Goal: Obtain resource: Download file/media

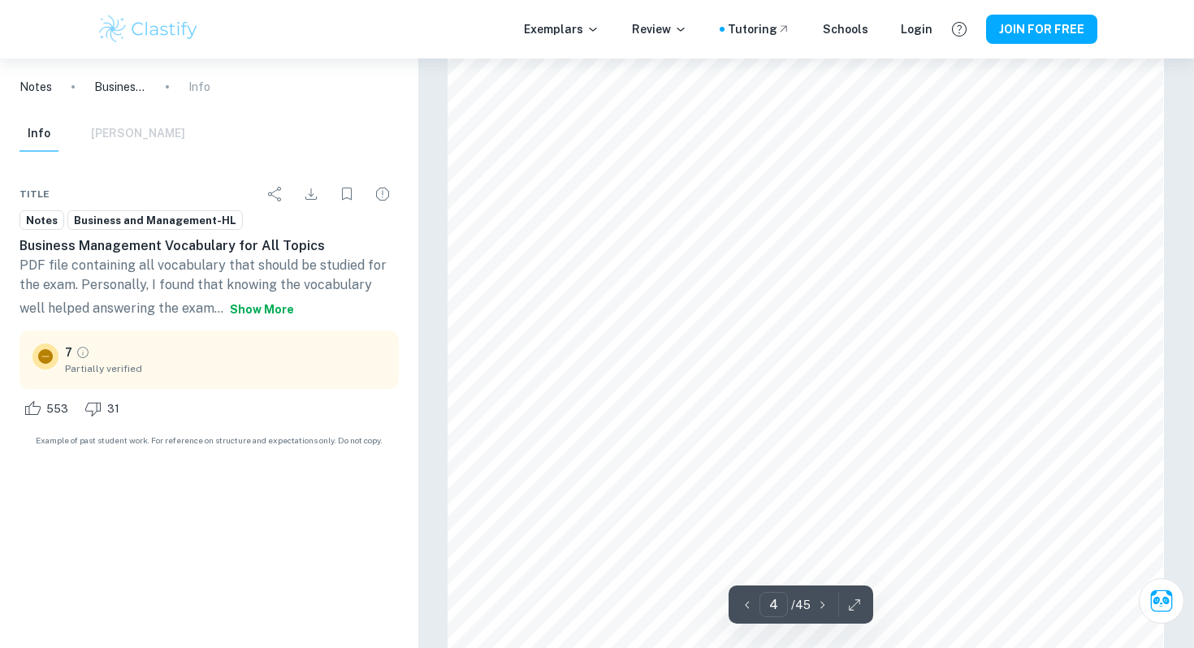
scroll to position [3325, 0]
type input "4"
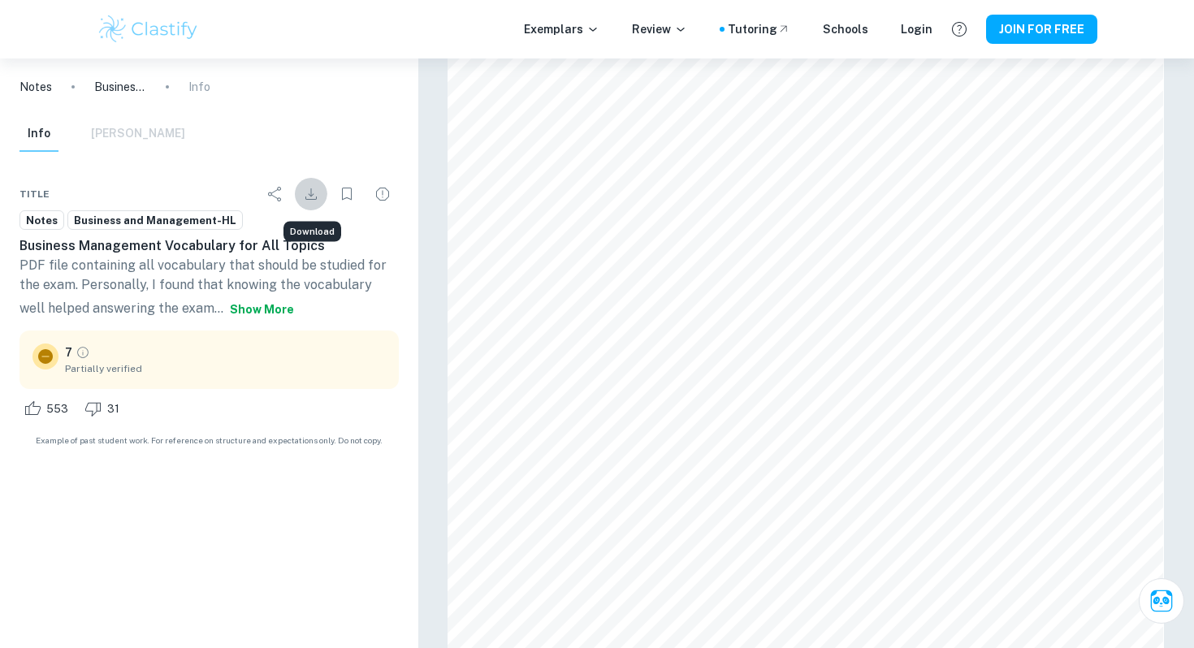
click at [308, 192] on icon "Download" at bounding box center [310, 193] width 19 height 19
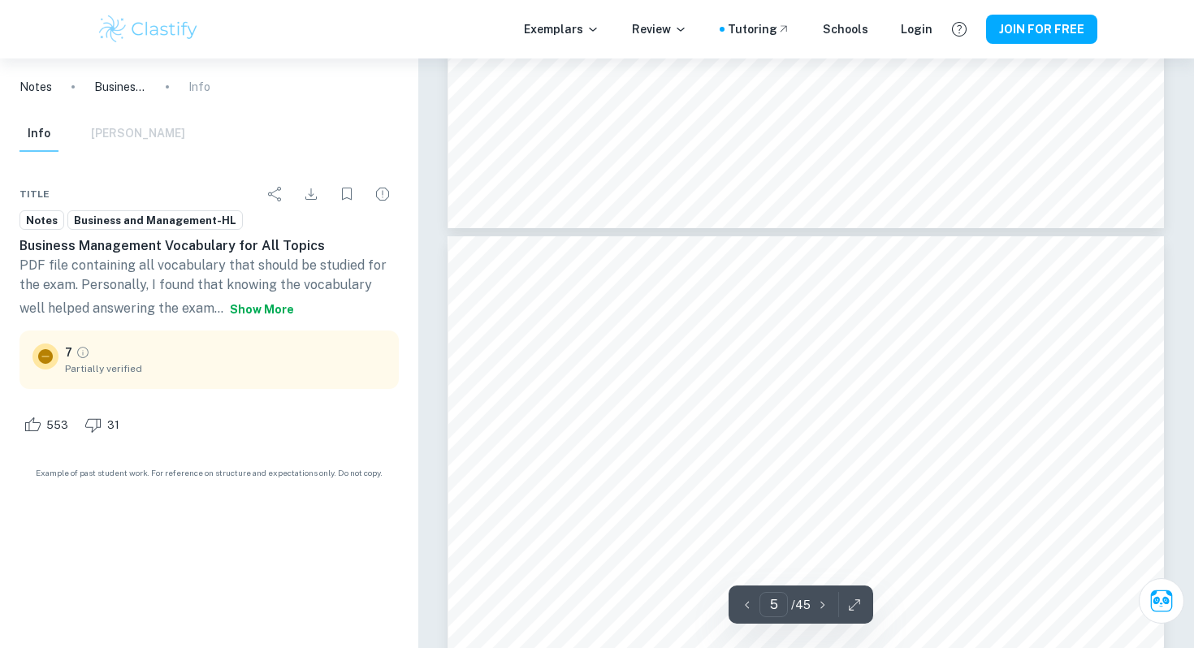
type input "4"
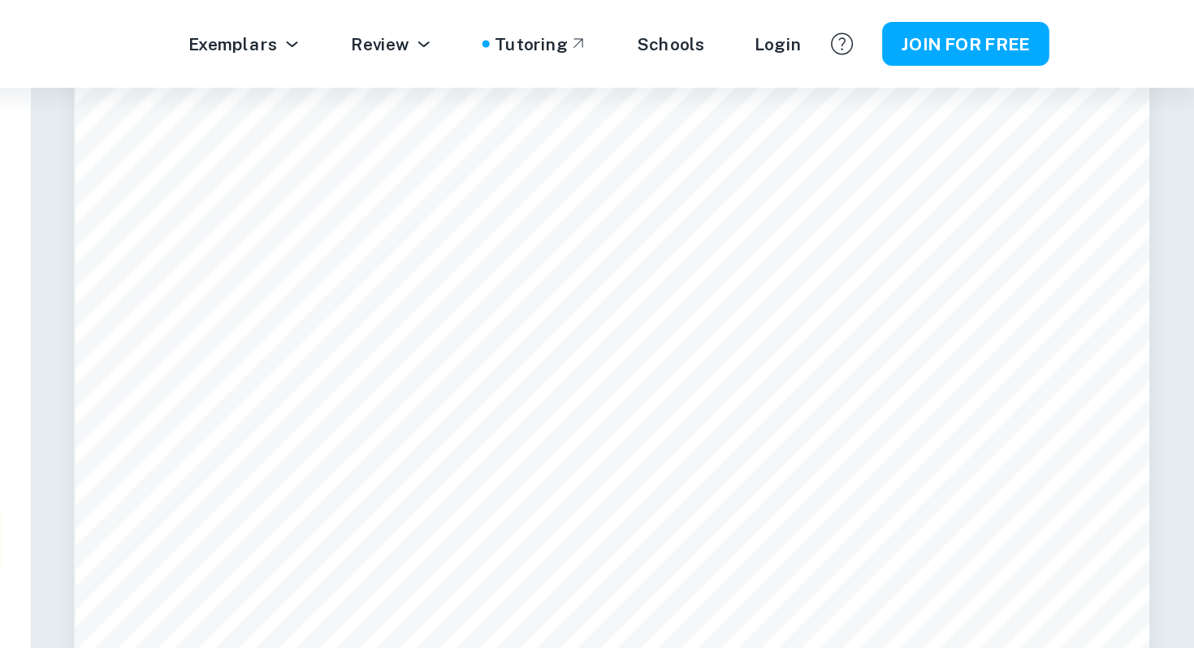
scroll to position [3485, 0]
